Goal: Task Accomplishment & Management: Complete application form

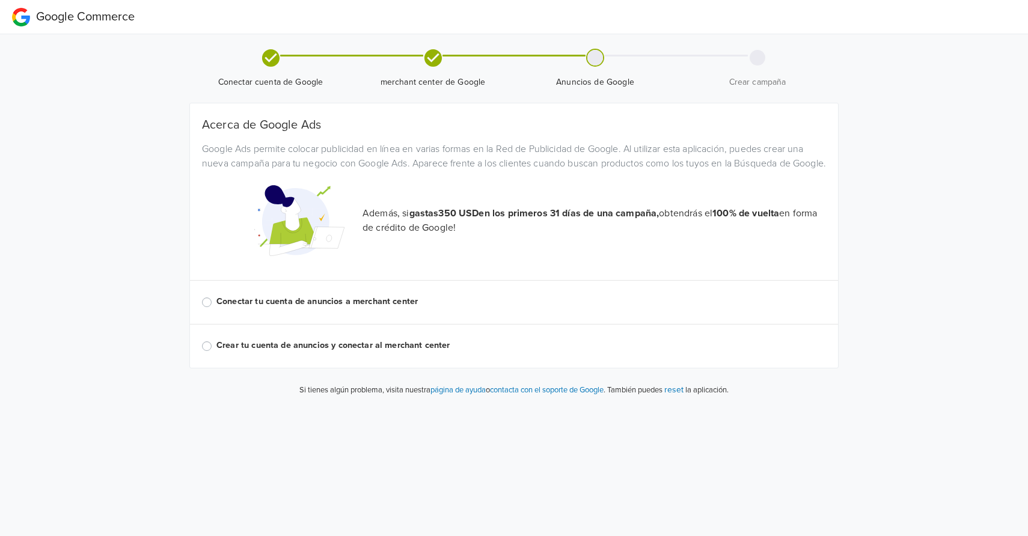
click at [216, 308] on label "Conectar tu cuenta de anuncios a merchant center" at bounding box center [520, 301] width 609 height 13
click at [0, 0] on input "Conectar tu cuenta de anuncios a merchant center" at bounding box center [0, 0] width 0 height 0
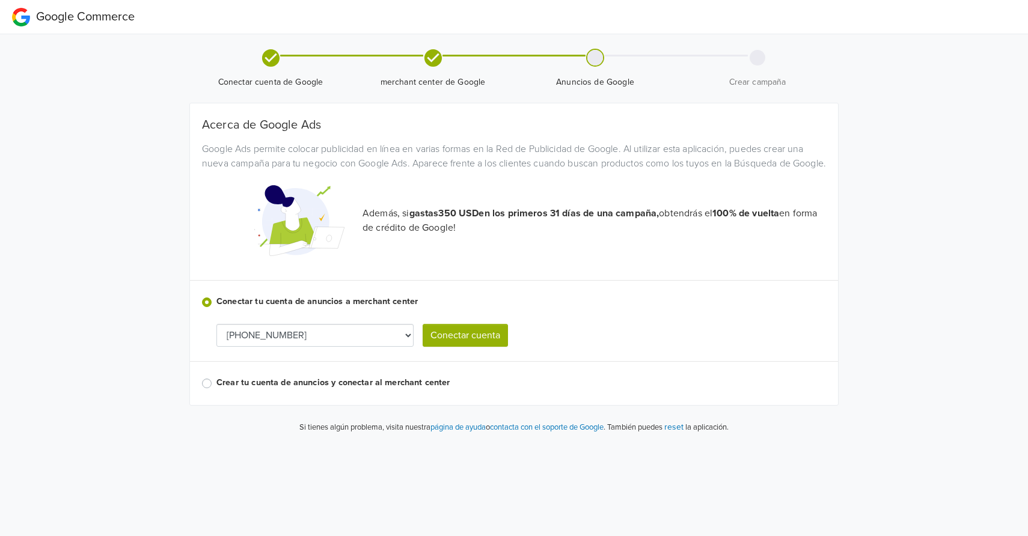
click at [378, 347] on select "838-524-4898" at bounding box center [314, 335] width 197 height 23
click at [403, 347] on select "838-524-4898" at bounding box center [314, 335] width 197 height 23
click at [681, 434] on button "reset" at bounding box center [673, 427] width 19 height 14
click at [683, 434] on p "También puedes reset la aplicación." at bounding box center [666, 427] width 123 height 14
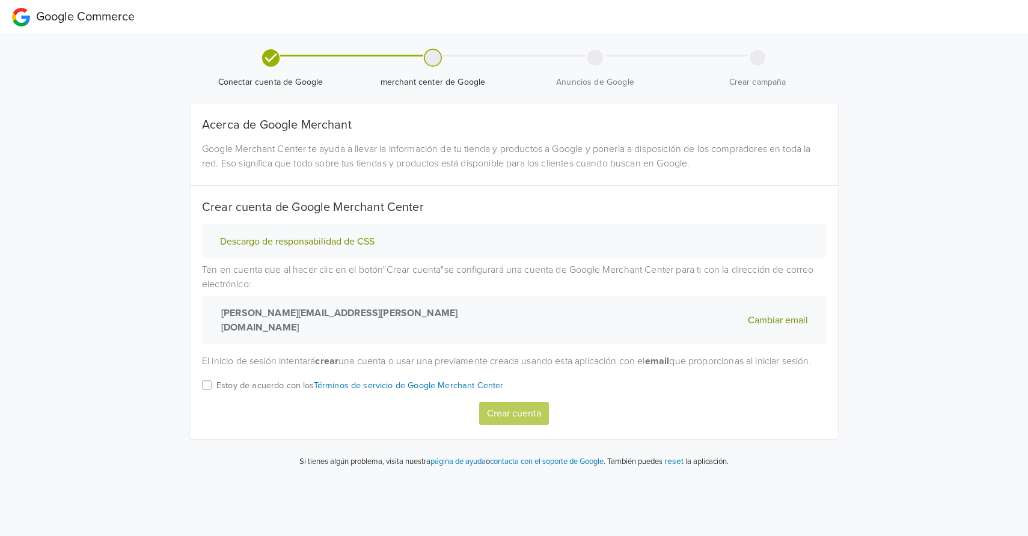
click at [216, 392] on label "Estoy de acuerdo con los Términos de servicio de Google Merchant Center" at bounding box center [359, 390] width 287 height 24
click at [0, 0] on input "Estoy de acuerdo con los Términos de servicio de Google Merchant Center" at bounding box center [0, 0] width 0 height 0
click at [524, 417] on button "Crear cuenta" at bounding box center [514, 413] width 70 height 23
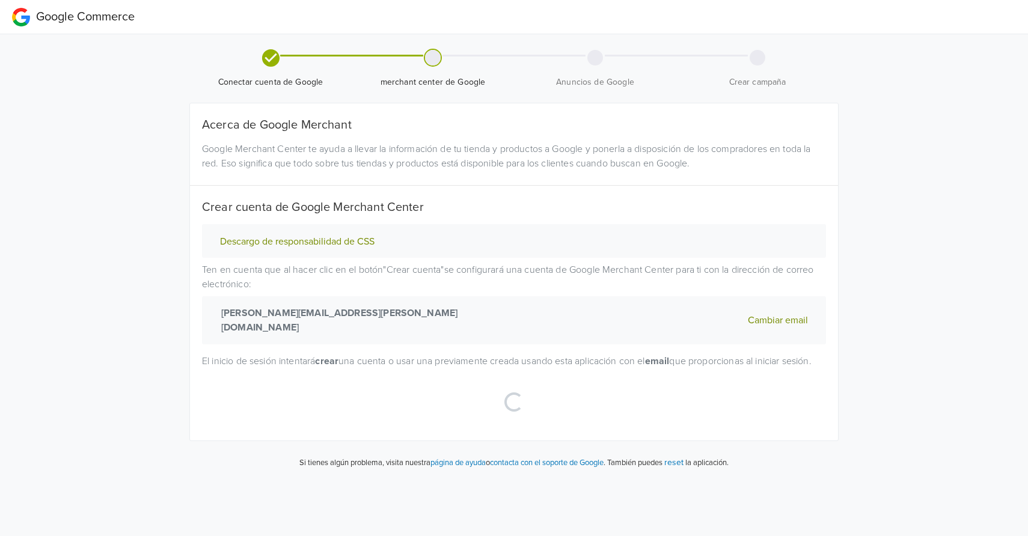
select select "cl"
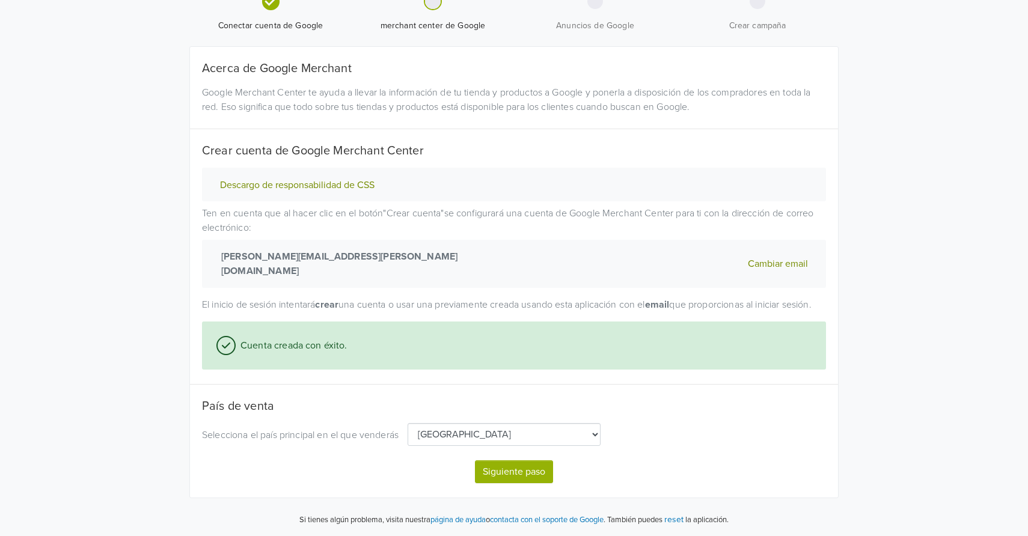
scroll to position [62, 0]
click at [520, 471] on button "Siguiente paso" at bounding box center [514, 471] width 78 height 23
select select "cl"
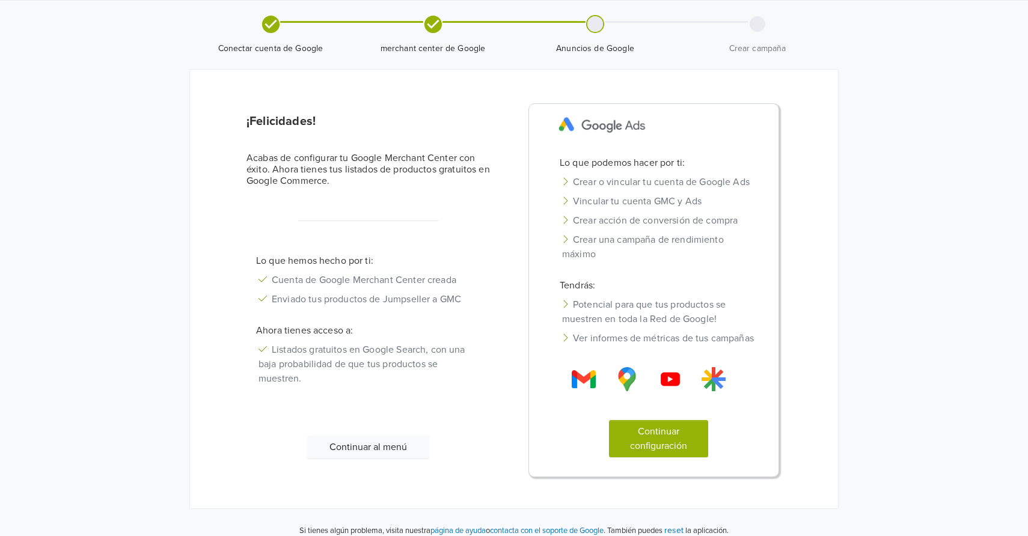
scroll to position [26, 0]
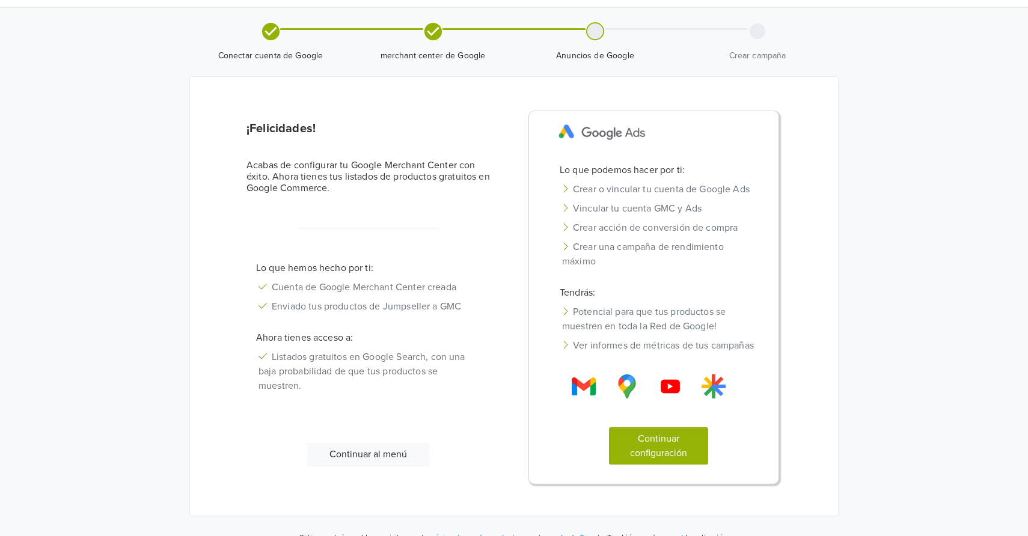
click at [417, 466] on button "Continuar al menú" at bounding box center [368, 454] width 122 height 23
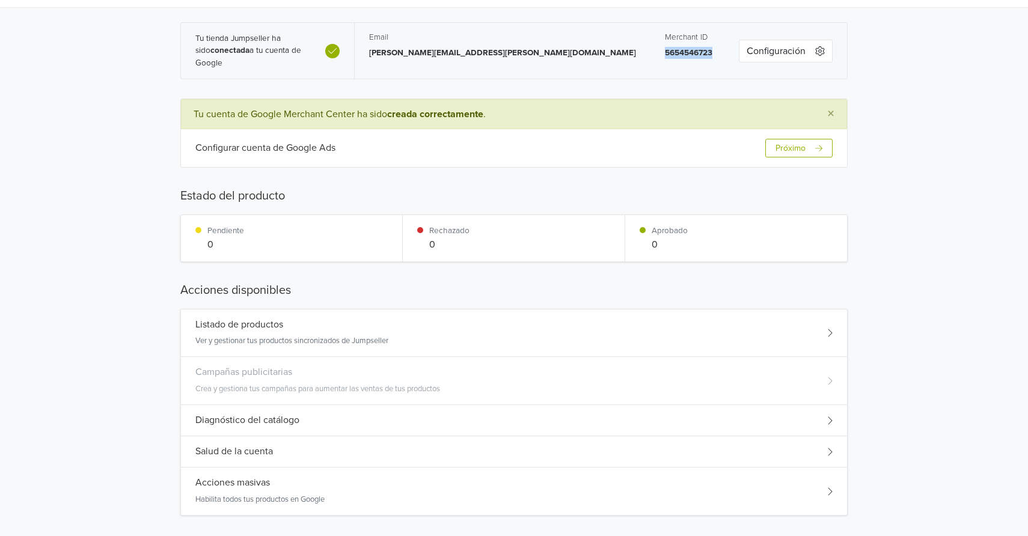
drag, startPoint x: 555, startPoint y: 55, endPoint x: 606, endPoint y: 57, distance: 50.5
click at [650, 57] on div "Merchant ID 5654546723" at bounding box center [688, 51] width 76 height 56
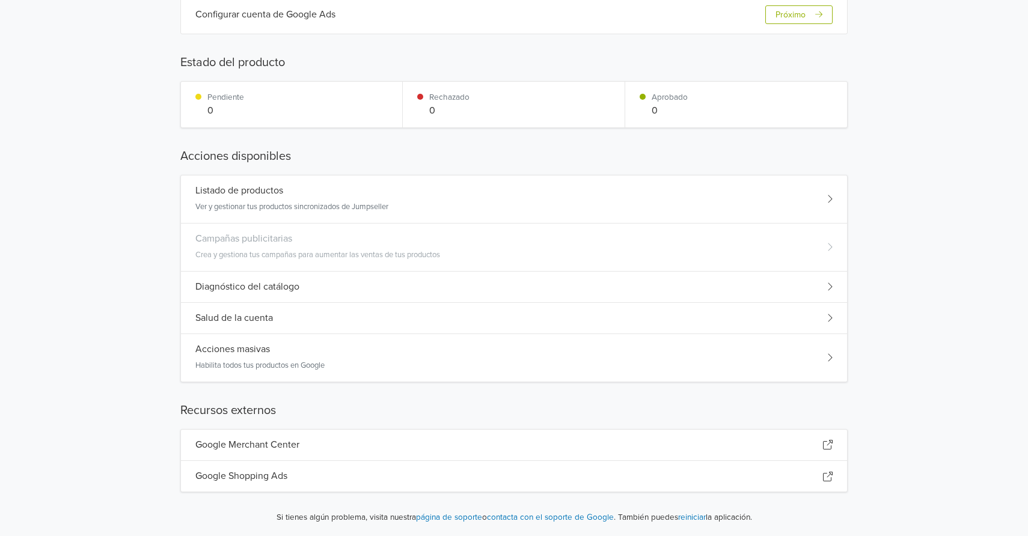
scroll to position [150, 0]
